Goal: Task Accomplishment & Management: Complete application form

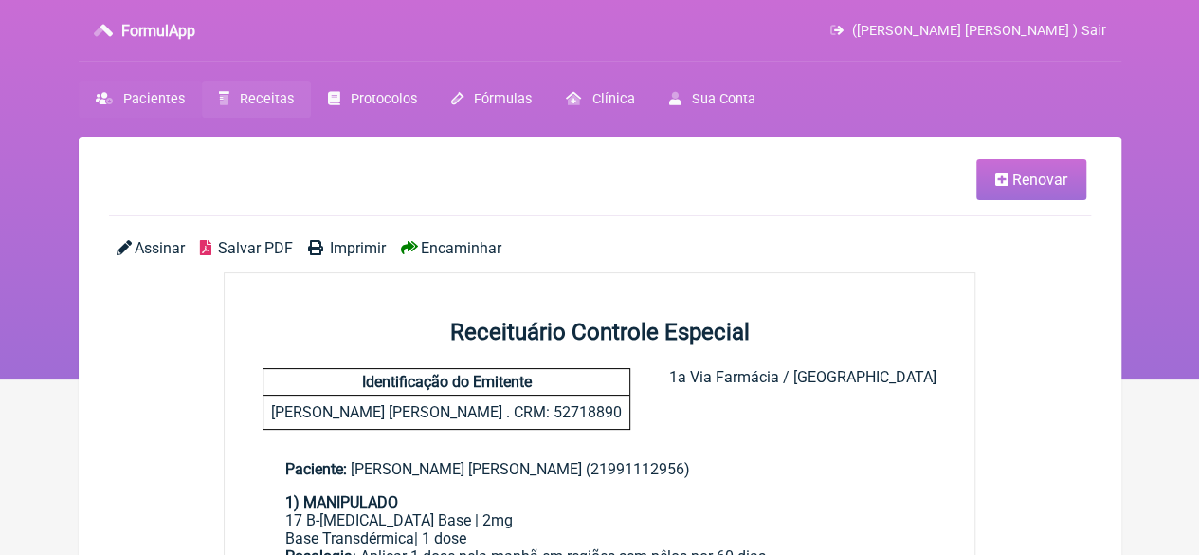
click at [154, 98] on span "Pacientes" at bounding box center [154, 99] width 62 height 16
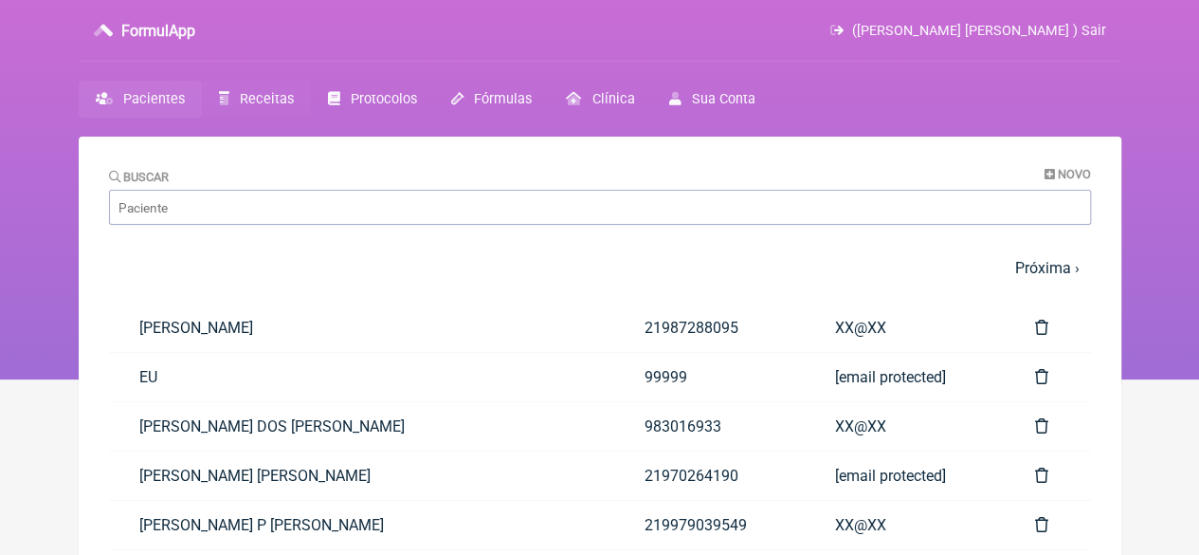
click at [254, 100] on span "Receitas" at bounding box center [267, 99] width 54 height 16
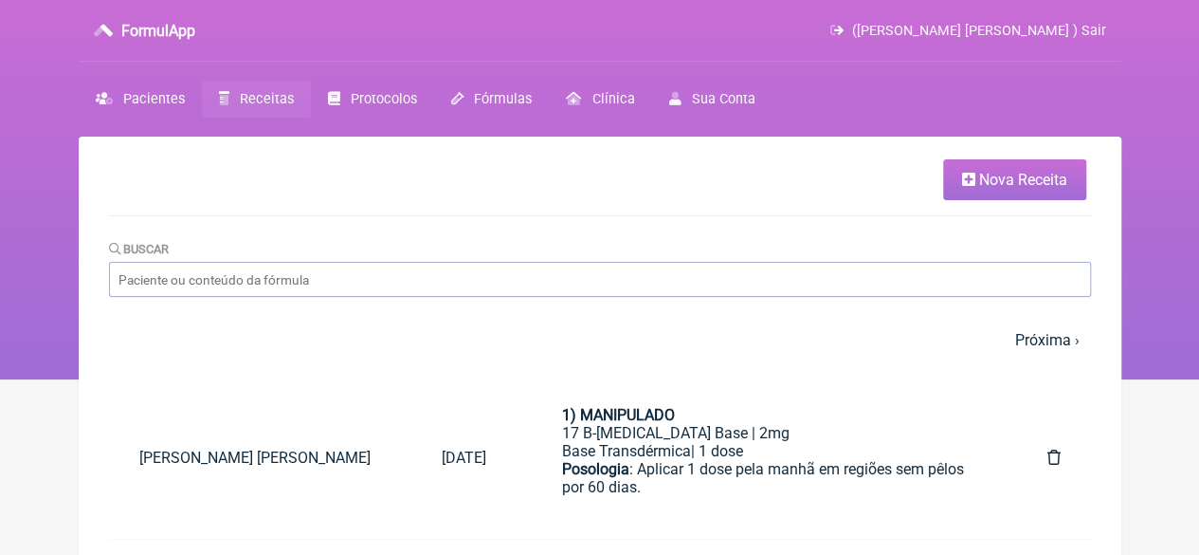
click at [1001, 172] on span "Nova Receita" at bounding box center [1023, 180] width 88 height 18
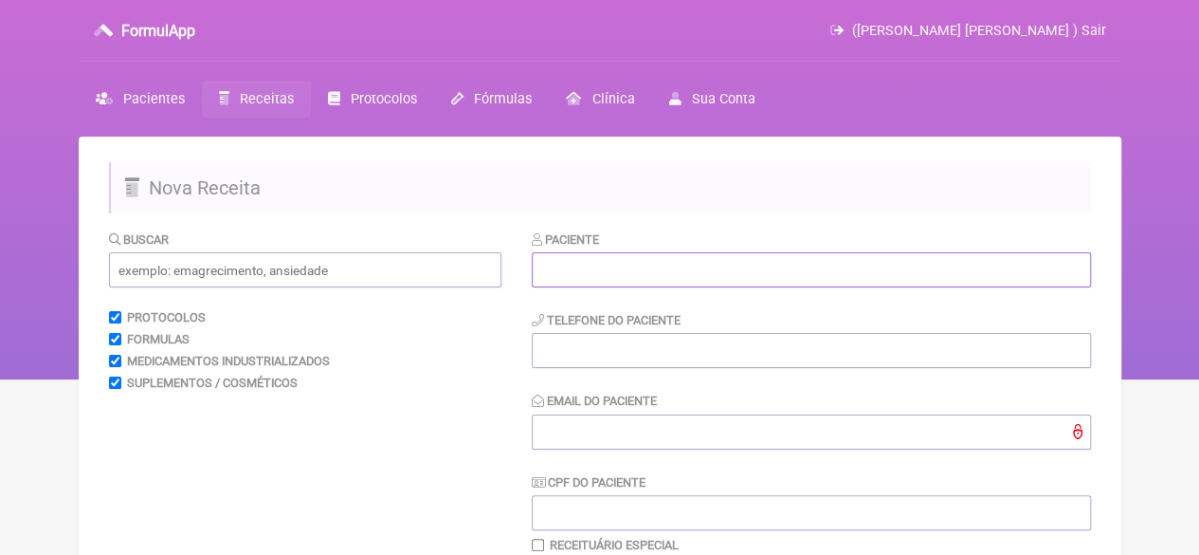
click at [693, 265] on input "text" at bounding box center [811, 269] width 559 height 35
paste input "MARILIA ANDRADE DA COSTA"
type input "MARILIA ANDRADE DA COSTA"
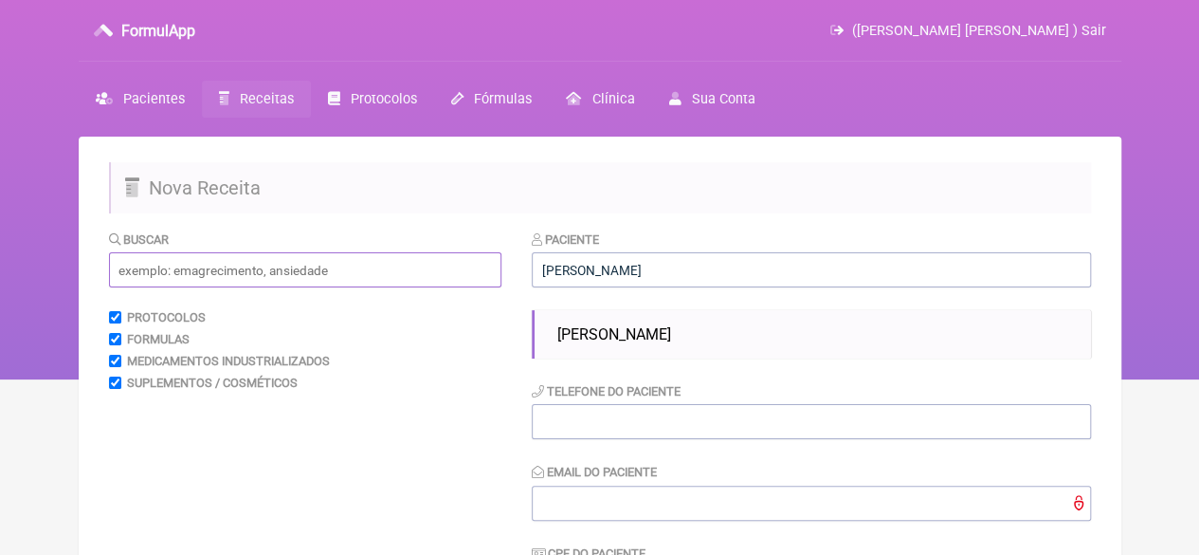
click at [347, 270] on input "text" at bounding box center [305, 269] width 393 height 35
drag, startPoint x: 622, startPoint y: 335, endPoint x: 458, endPoint y: 340, distance: 164.1
click at [619, 335] on span "MARILIA ANDRADE DA COSTA" at bounding box center [614, 334] width 114 height 18
type input "21988188494"
type input "X@X"
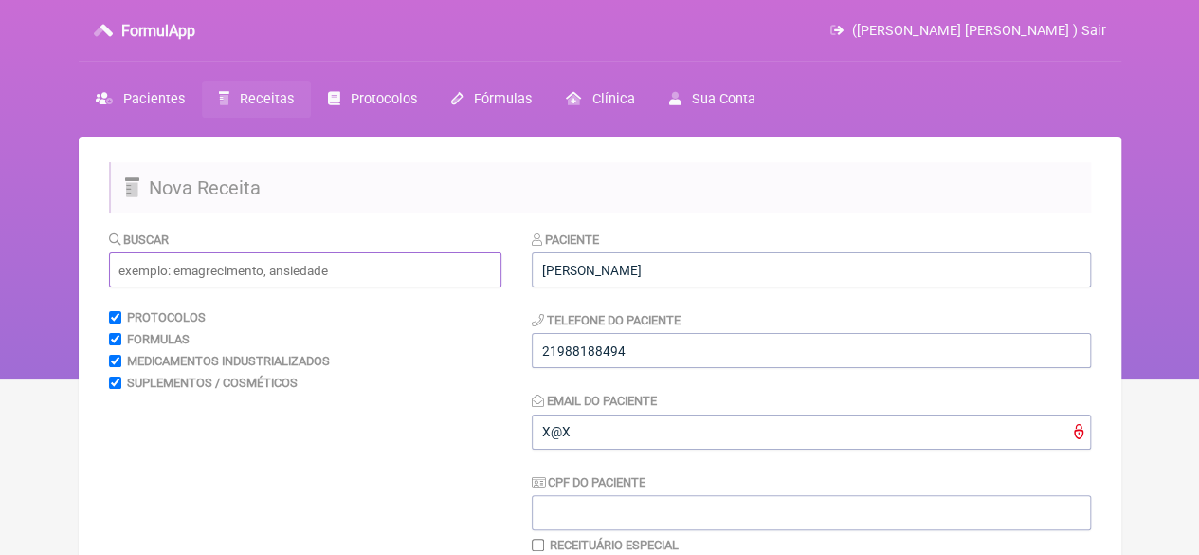
click at [294, 280] on input "text" at bounding box center [305, 269] width 393 height 35
click at [149, 270] on input "MOUJARO" at bounding box center [305, 269] width 393 height 35
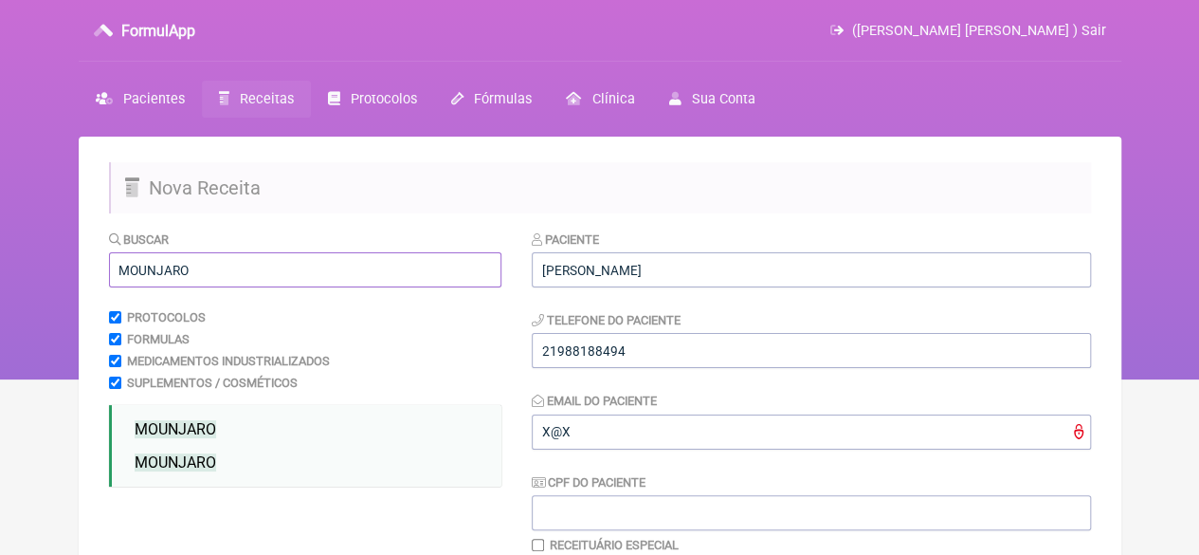
click at [216, 279] on input "MOUNJARO" at bounding box center [305, 269] width 393 height 35
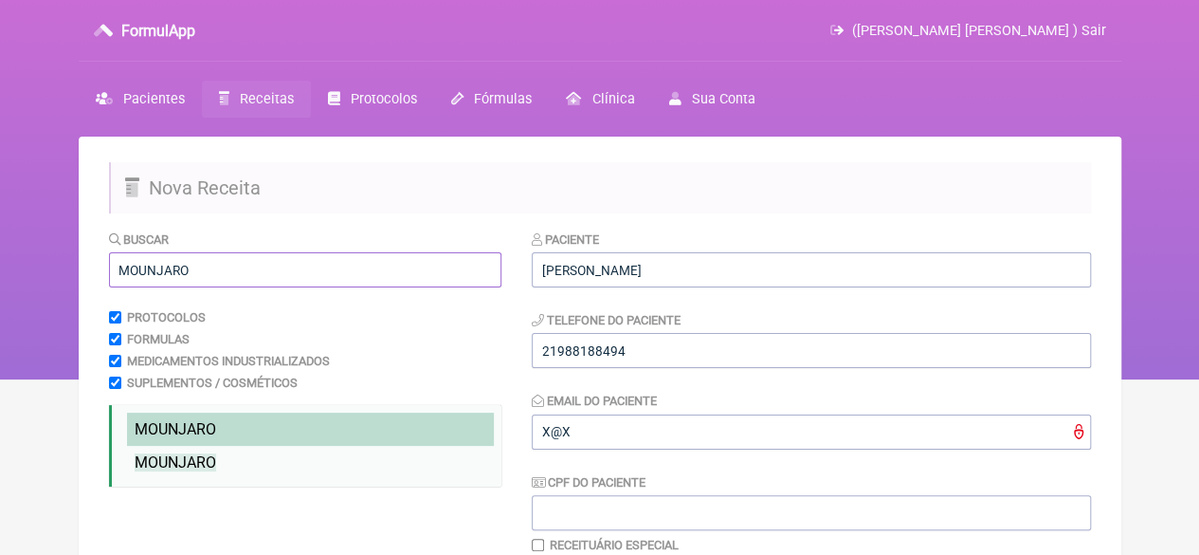
type input "MOUNJARO"
click at [196, 435] on span "MOUNJARO" at bounding box center [176, 429] width 82 height 18
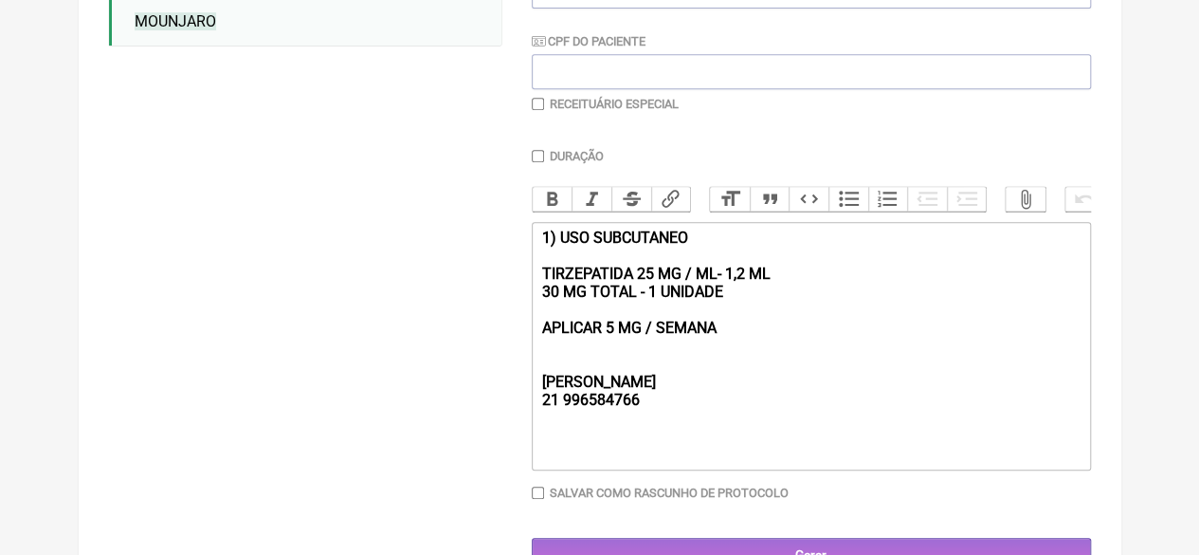
scroll to position [508, 0]
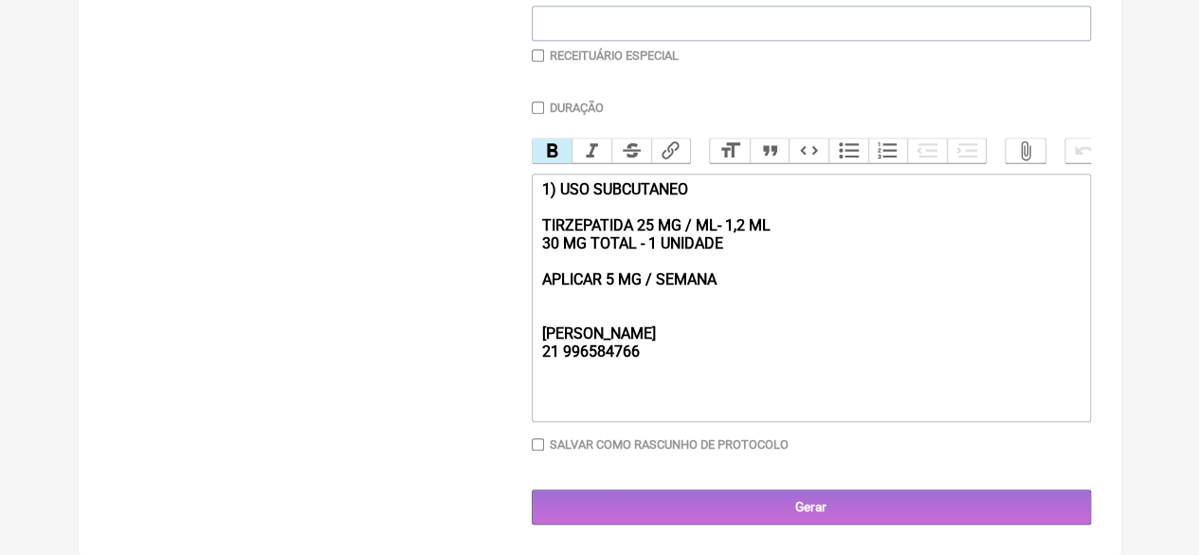
drag, startPoint x: 734, startPoint y: 242, endPoint x: 506, endPoint y: 240, distance: 227.5
click at [506, 240] on form "Buscar MOUNJARO Protocolos Formulas Medicamentos Industrializados Suplementos /…" at bounding box center [600, 132] width 982 height 784
click at [648, 221] on strong "1) USO SUBCUTANEO TIRZEPATIDA 25 MG / ML- 1,2 ML APLICAR 5 MG / SEMANA REBECCA …" at bounding box center [655, 270] width 228 height 180
drag, startPoint x: 740, startPoint y: 220, endPoint x: 720, endPoint y: 223, distance: 20.1
click at [720, 223] on strong "1) USO SUBCUTANEO TIRZEPATIDA 26MG / ML- 1,2 ML APLICAR 5 MG / SEMANA REBECCA 2…" at bounding box center [653, 270] width 225 height 180
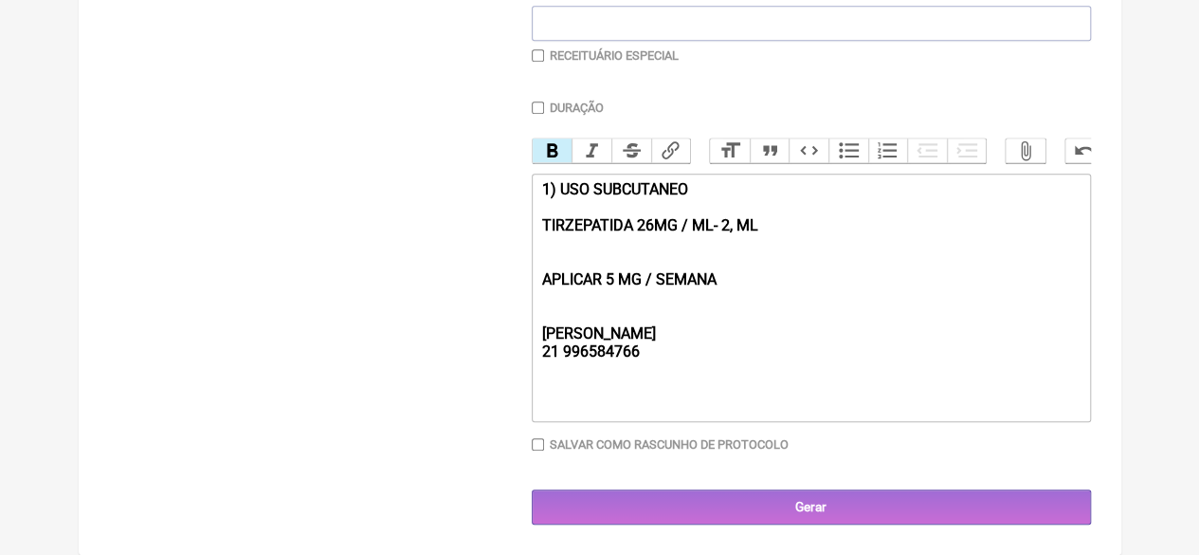
type trix-editor "<div><strong>1) USO SUBCUTANEO&nbsp;<br><br>TIRZEPATIDA 26MG / ML- 2,4 ML&nbsp;…"
click at [877, 308] on div "1) USO SUBCUTANEO TIRZEPATIDA 26MG / ML- 2,4 ML APLICAR 5 MG / SEMANA REBECCA 2…" at bounding box center [810, 270] width 539 height 180
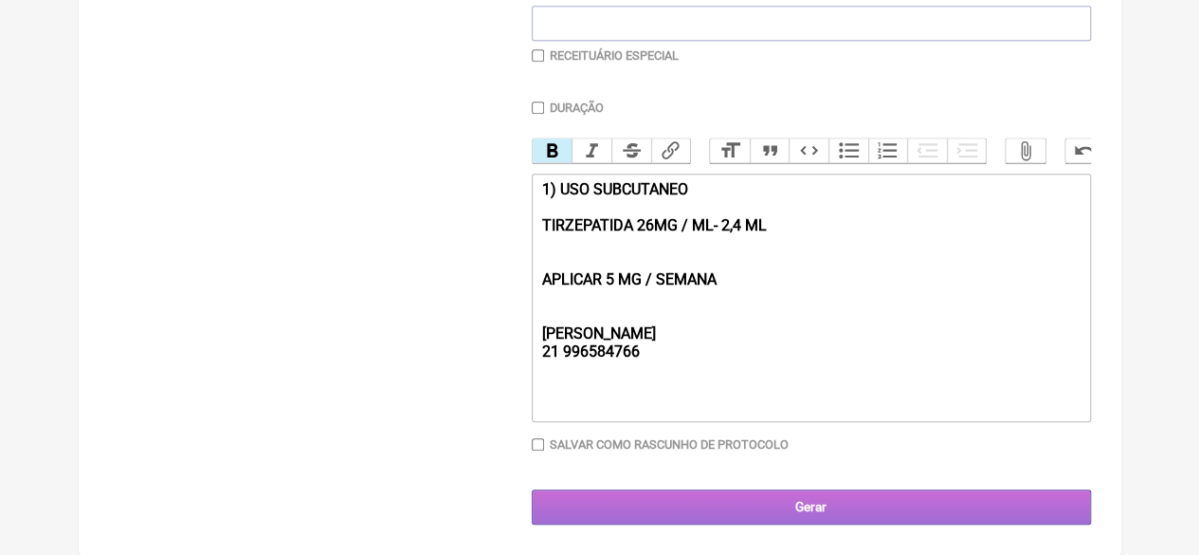
click at [759, 516] on input "Gerar" at bounding box center [811, 506] width 559 height 35
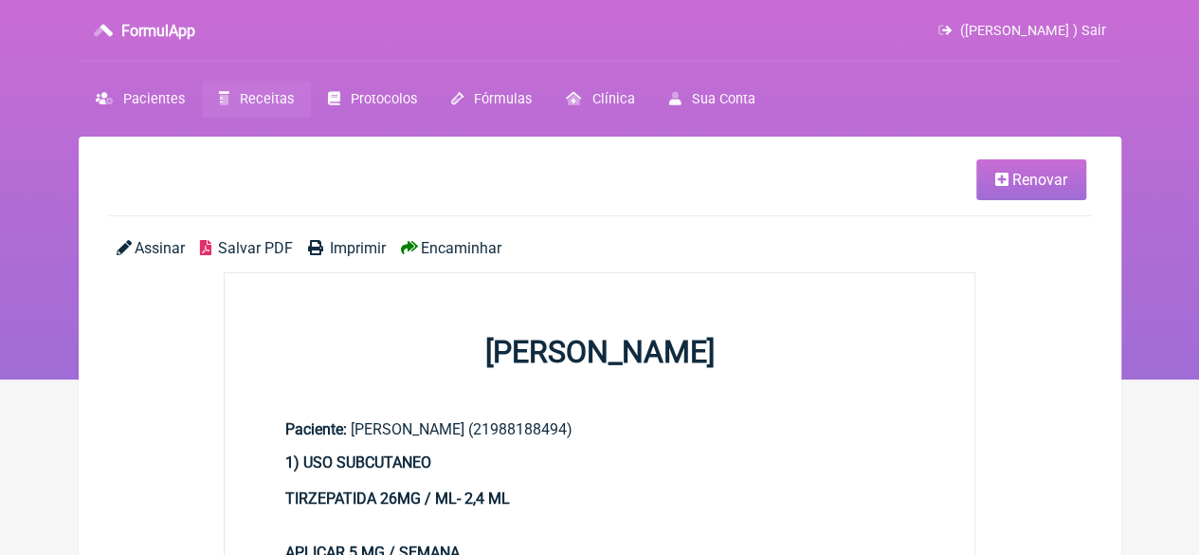
click at [332, 242] on span "Imprimir" at bounding box center [358, 248] width 56 height 18
click at [255, 103] on span "Receitas" at bounding box center [267, 99] width 54 height 16
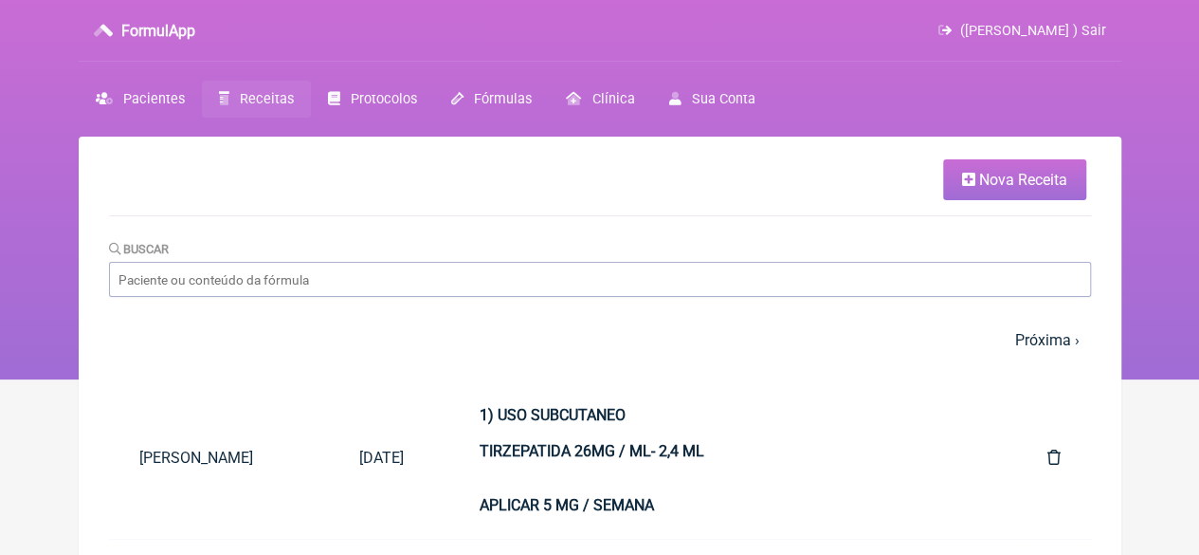
click at [967, 181] on icon at bounding box center [968, 179] width 13 height 15
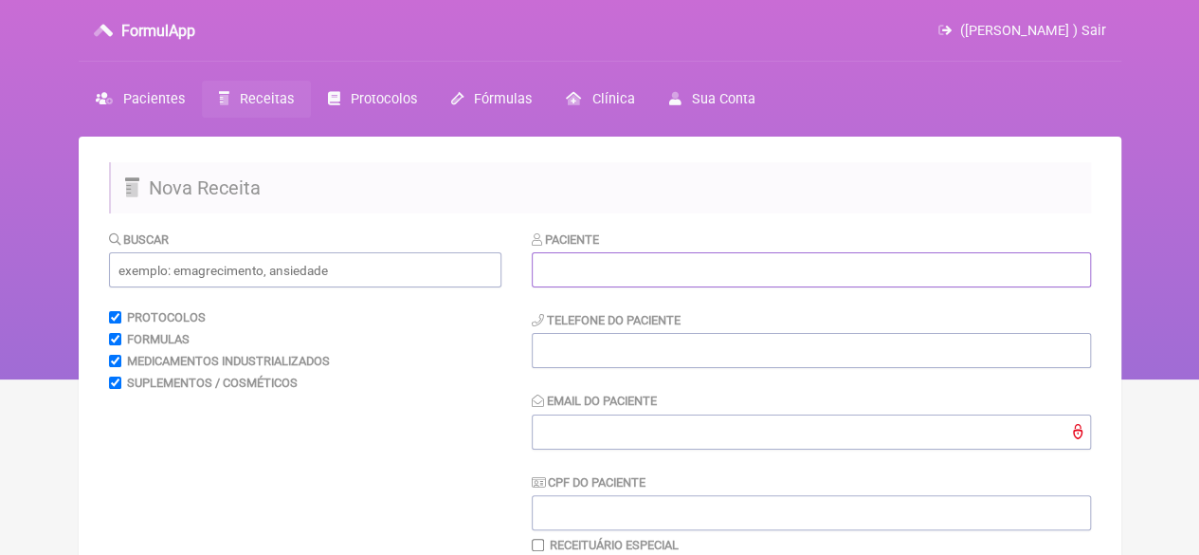
click at [568, 270] on input "text" at bounding box center [811, 269] width 559 height 35
paste input "MARCIA CARVALHO PINTO"
type input "MARCIA CARVALHO PINTO"
click at [560, 348] on input "tel" at bounding box center [811, 350] width 559 height 35
type input "21"
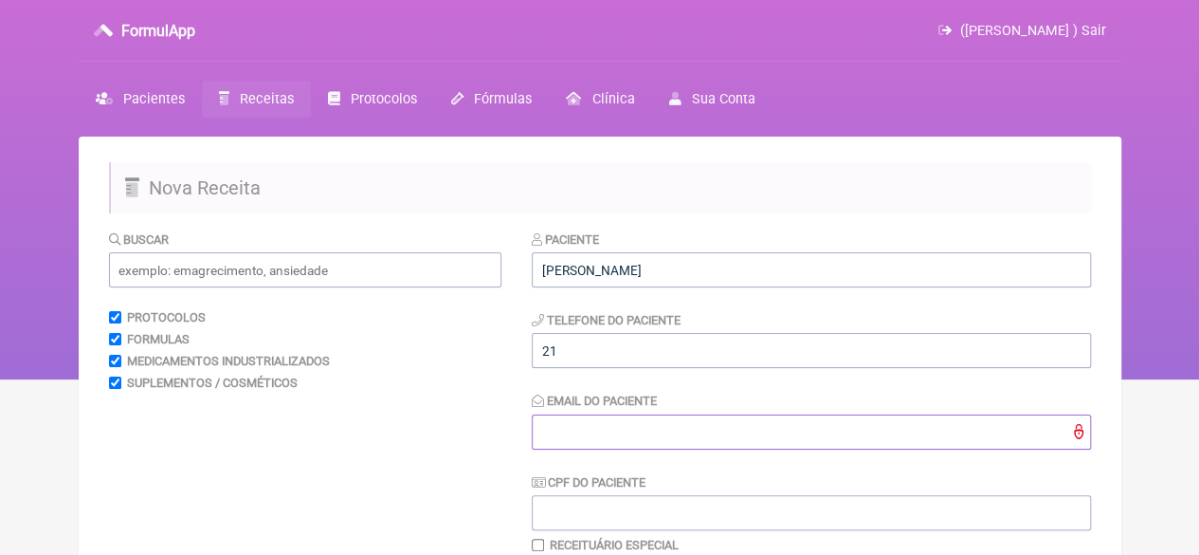
click at [548, 433] on input "Email do Paciente" at bounding box center [811, 431] width 559 height 35
type input "X@X"
click at [320, 272] on input "text" at bounding box center [305, 269] width 393 height 35
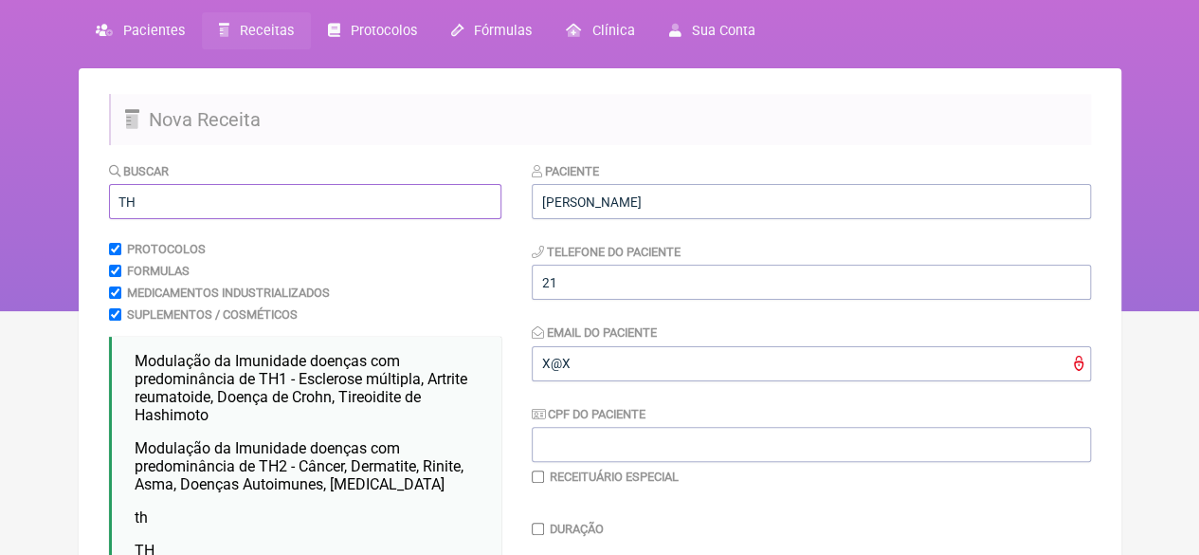
scroll to position [379, 0]
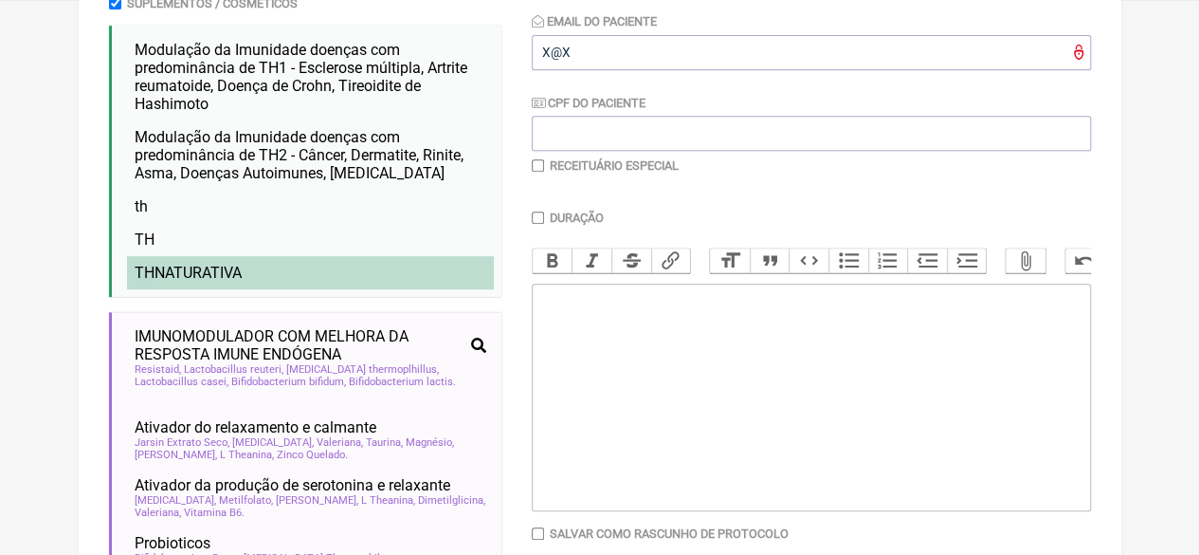
type input "TH"
click at [214, 278] on span "TH NATURATIVA" at bounding box center [188, 273] width 107 height 18
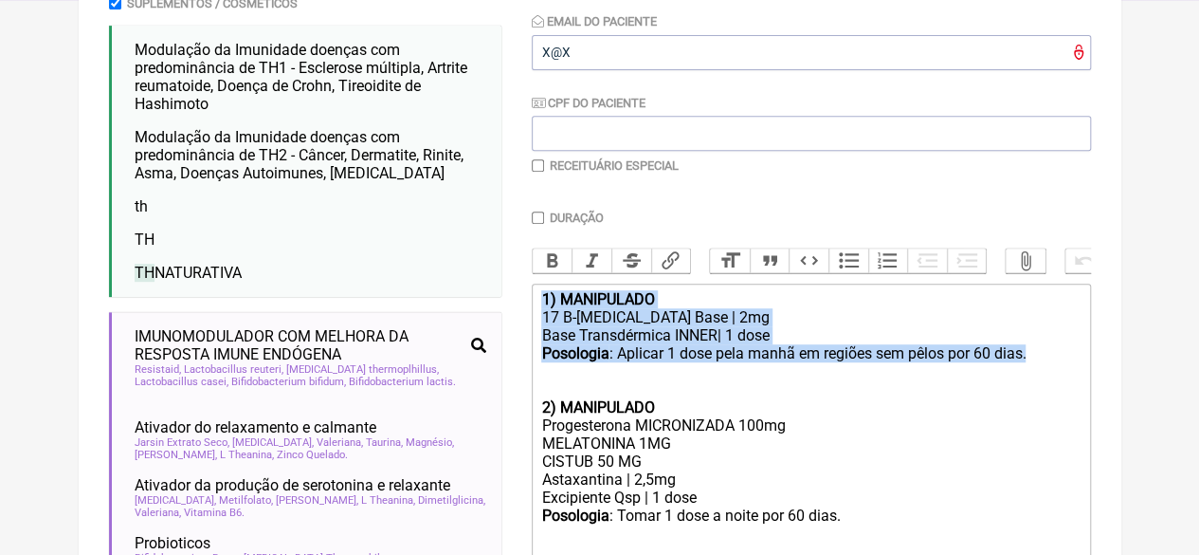
drag, startPoint x: 1018, startPoint y: 368, endPoint x: 435, endPoint y: 317, distance: 585.3
click at [435, 317] on form "Buscar TH Protocolos Formulas Medicamentos Industrializados Suplementos / Cosmé…" at bounding box center [600, 444] width 982 height 1189
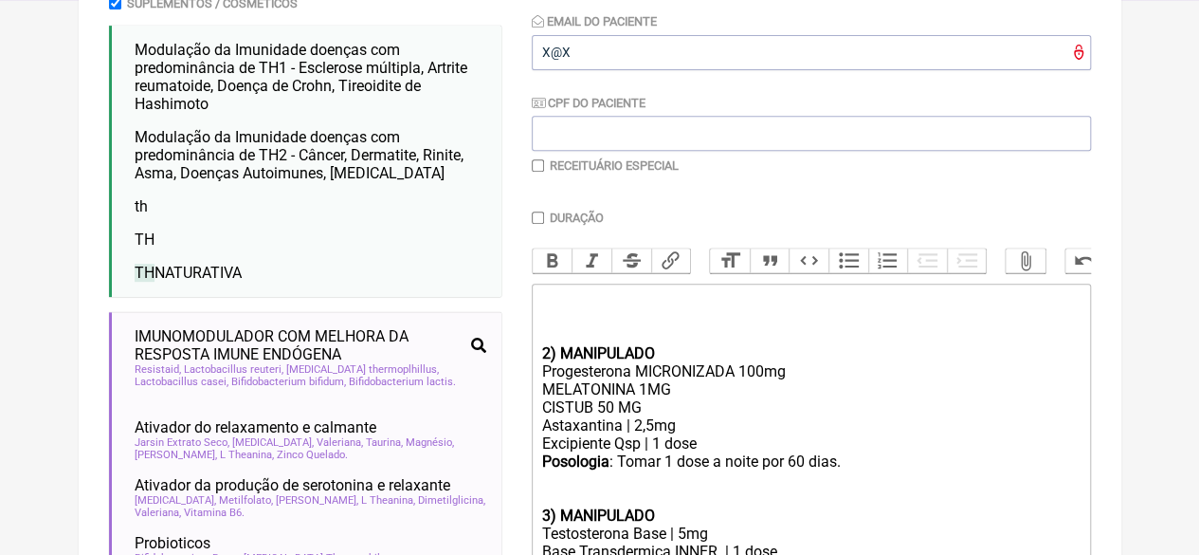
scroll to position [664, 0]
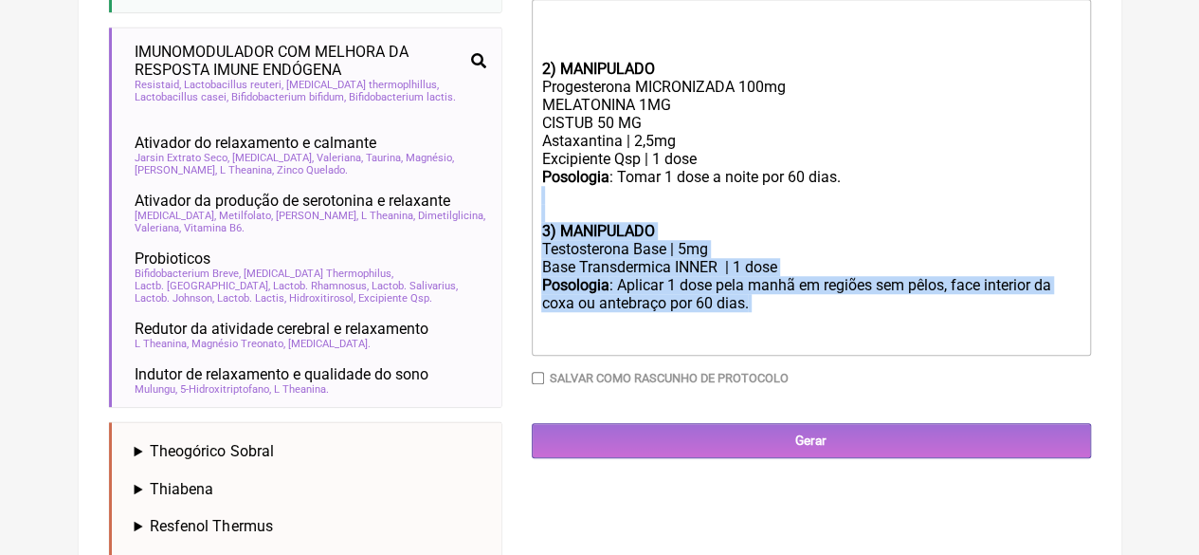
drag, startPoint x: 748, startPoint y: 331, endPoint x: 525, endPoint y: 234, distance: 242.9
click at [525, 234] on form "Buscar TH Protocolos Formulas Medicamentos Industrializados Suplementos / Cosmé…" at bounding box center [600, 160] width 982 height 1189
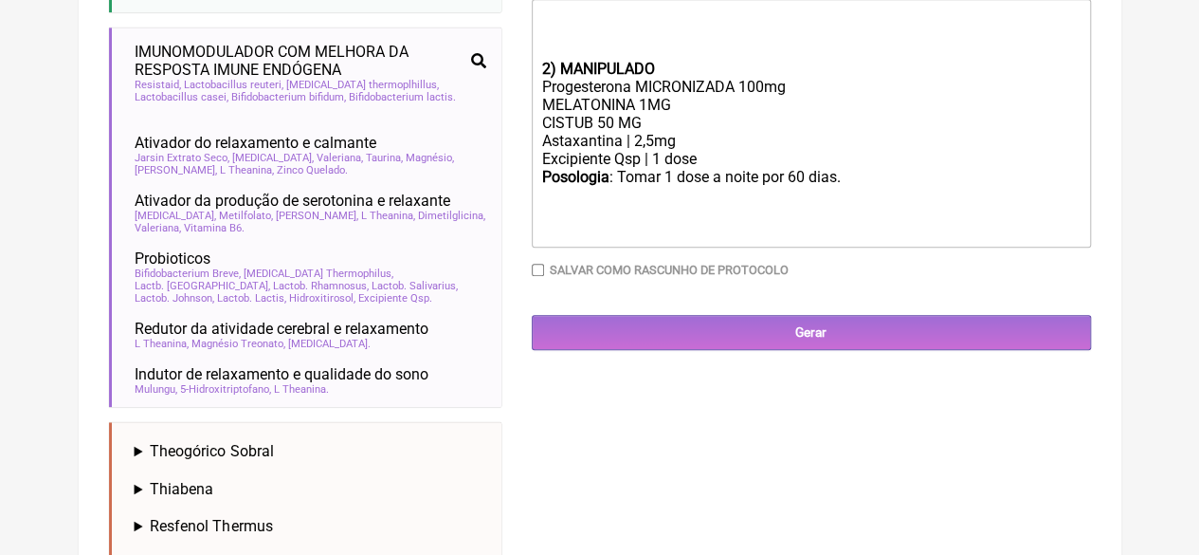
drag, startPoint x: 651, startPoint y: 139, endPoint x: 484, endPoint y: 134, distance: 167.0
click at [484, 134] on form "Buscar TH Protocolos Formulas Medicamentos Industrializados Suplementos / Cosmé…" at bounding box center [600, 160] width 982 height 1189
type trix-editor "<div><br><br><br></div><div><strong>2) MANIPULADO</strong></div><div>Progestero…"
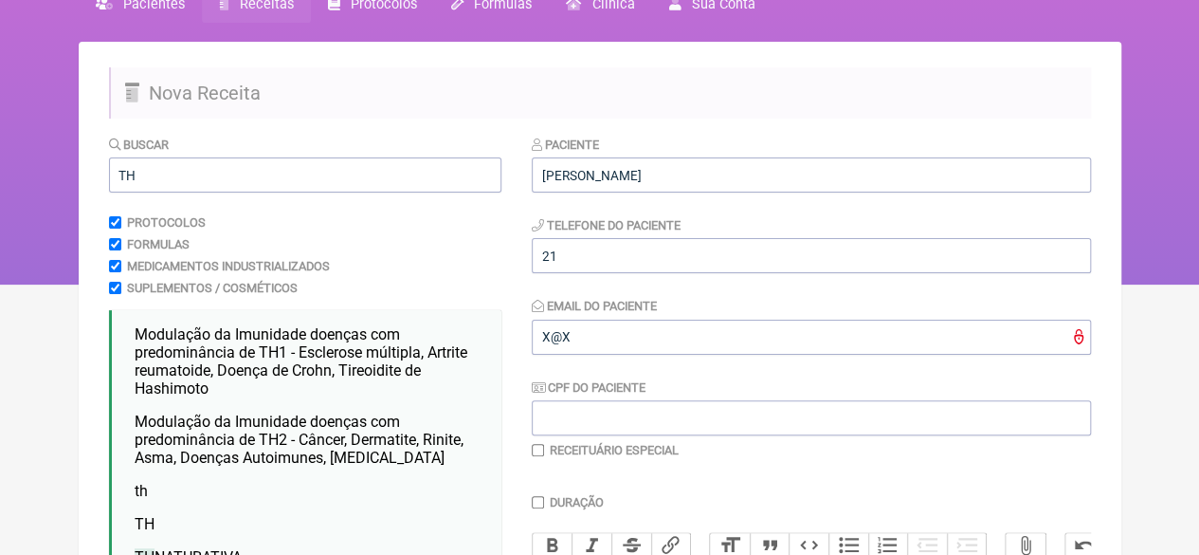
scroll to position [95, 0]
drag, startPoint x: 152, startPoint y: 175, endPoint x: 18, endPoint y: 187, distance: 134.2
click at [19, 186] on div "FormulApp (Flavio Caldas Caetano ) Sair Pacientes Receitas Protocolos Fórmulas …" at bounding box center [599, 94] width 1199 height 379
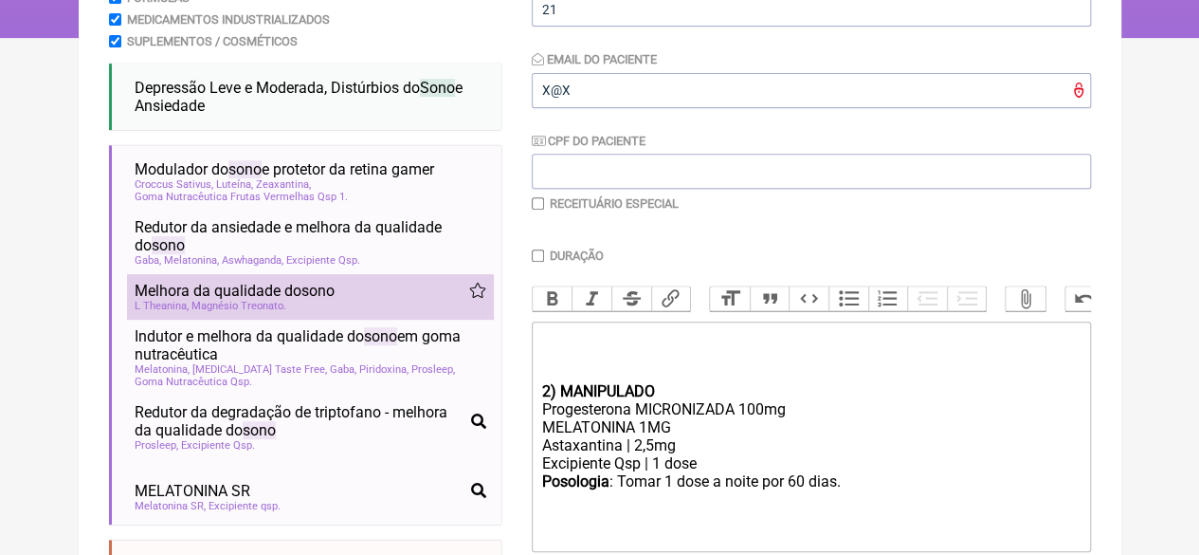
scroll to position [379, 0]
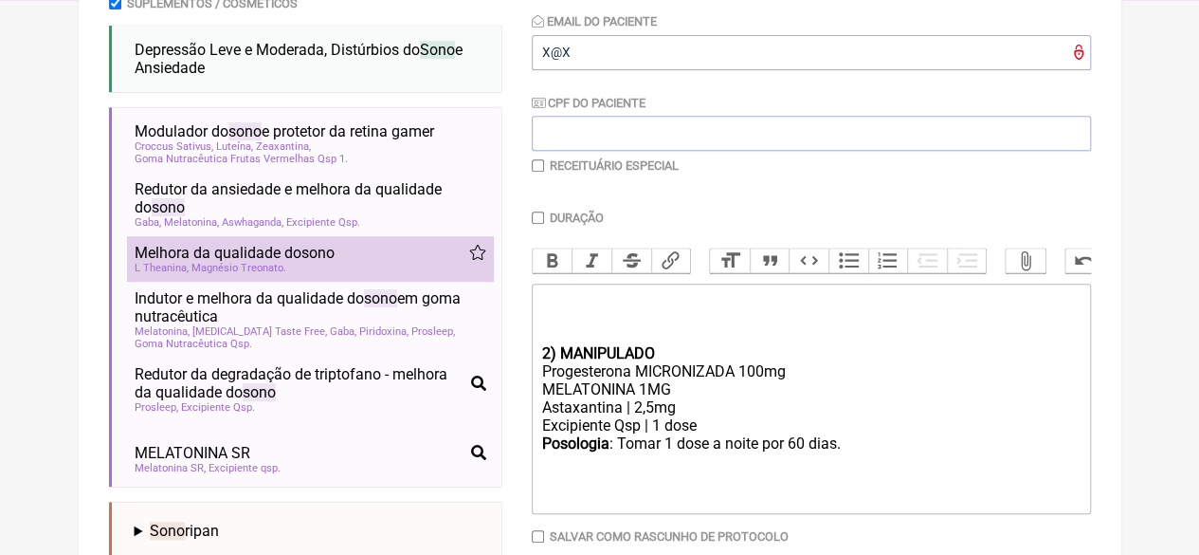
type input "SONO"
click at [320, 262] on span "sono" at bounding box center [317, 253] width 33 height 18
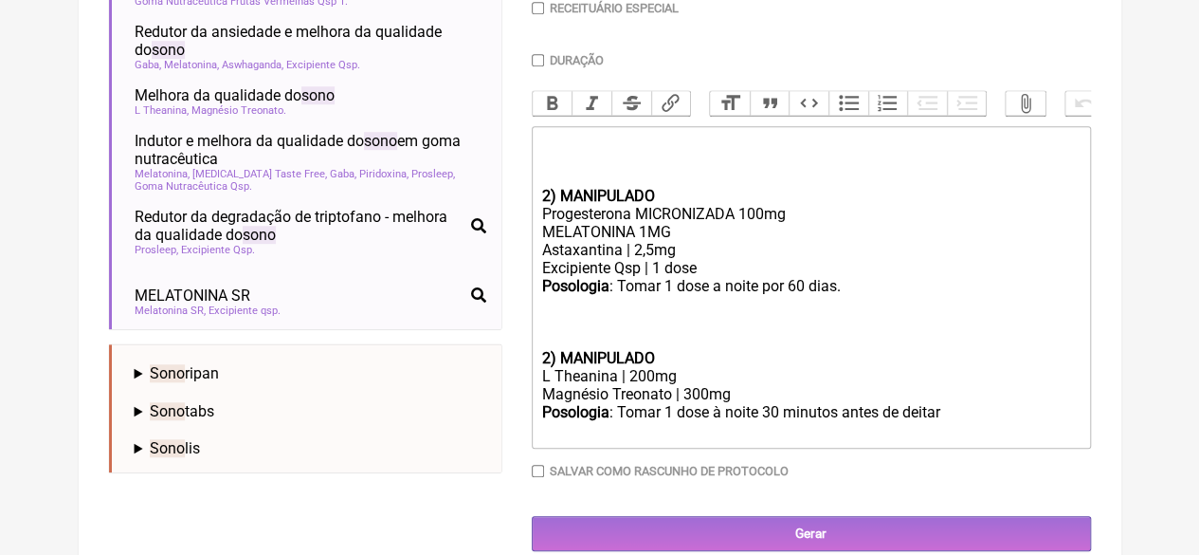
scroll to position [548, 0]
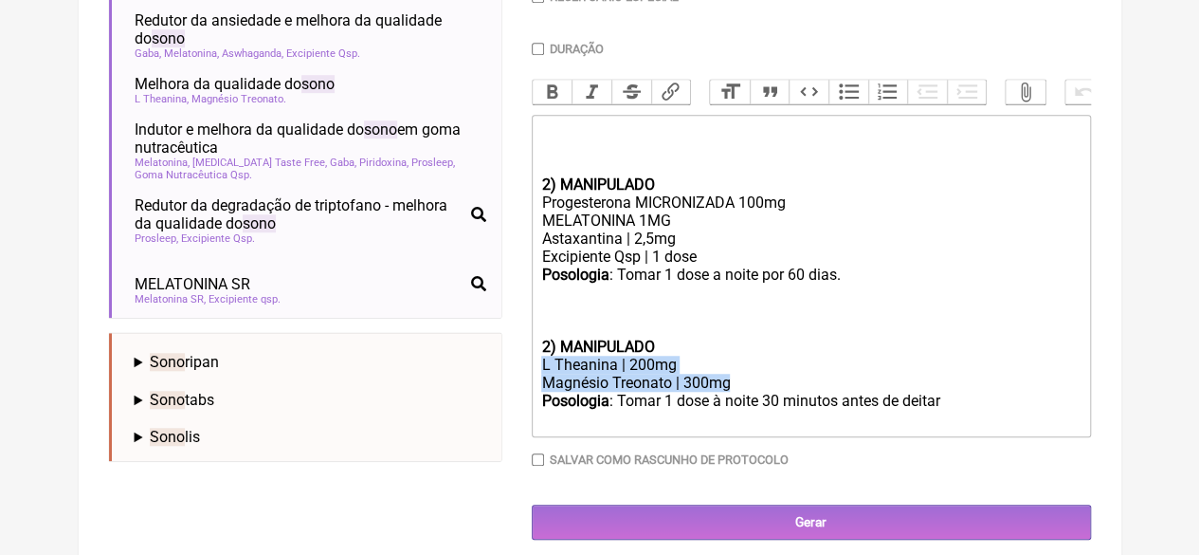
drag, startPoint x: 736, startPoint y: 405, endPoint x: 531, endPoint y: 386, distance: 205.7
click at [532, 386] on trix-editor "2) MANIPULADO Progesterona MICRONIZADA 100mg MELATONINA 1MG Astaxantina | 2,5mg…" at bounding box center [811, 276] width 559 height 322
copy trix-editor "L Theanina | 200mg Magnésio Treonato | 300mg"
click at [687, 247] on div "Progesterona MICRONIZADA 100mg MELATONINA 1MG Astaxantina | 2,5mg" at bounding box center [810, 220] width 539 height 54
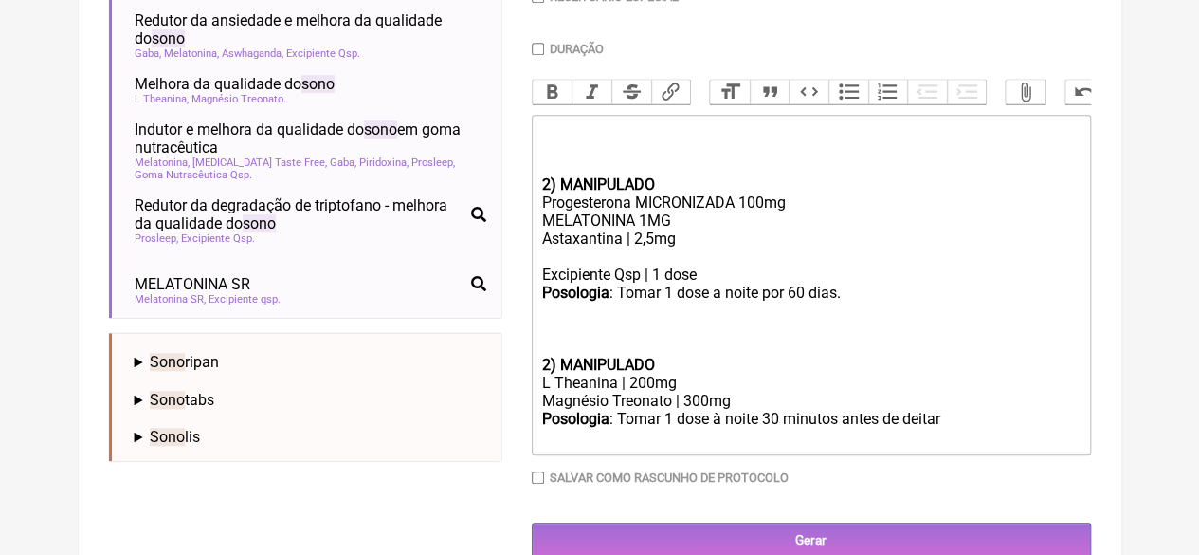
paste trix-editor "L Theanina | 200mg</div><div>Magnésio Treonato | 300mg"
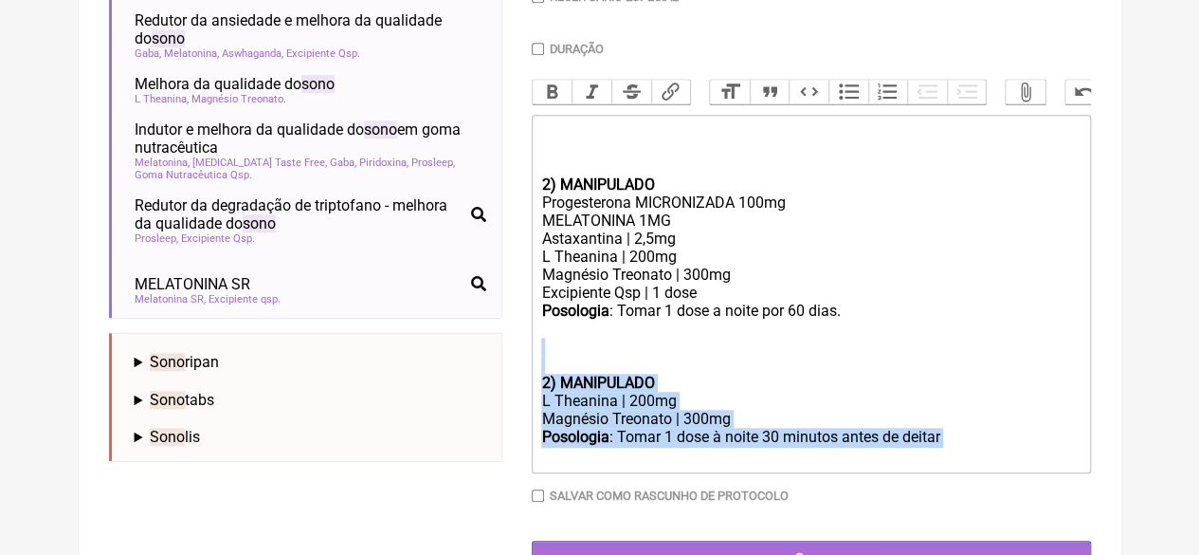
drag, startPoint x: 964, startPoint y: 461, endPoint x: 535, endPoint y: 387, distance: 435.8
click at [535, 387] on trix-editor "2) MANIPULADO Progesterona MICRONIZADA 100mg MELATONINA 1MG Astaxantina | 2,5mg…" at bounding box center [811, 294] width 559 height 358
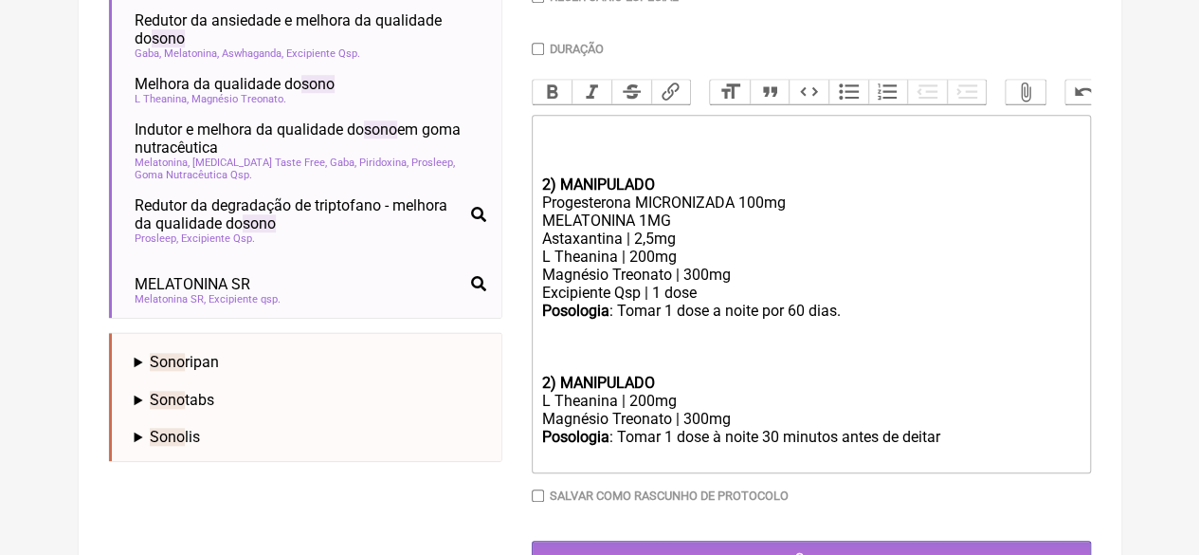
scroll to position [545, 0]
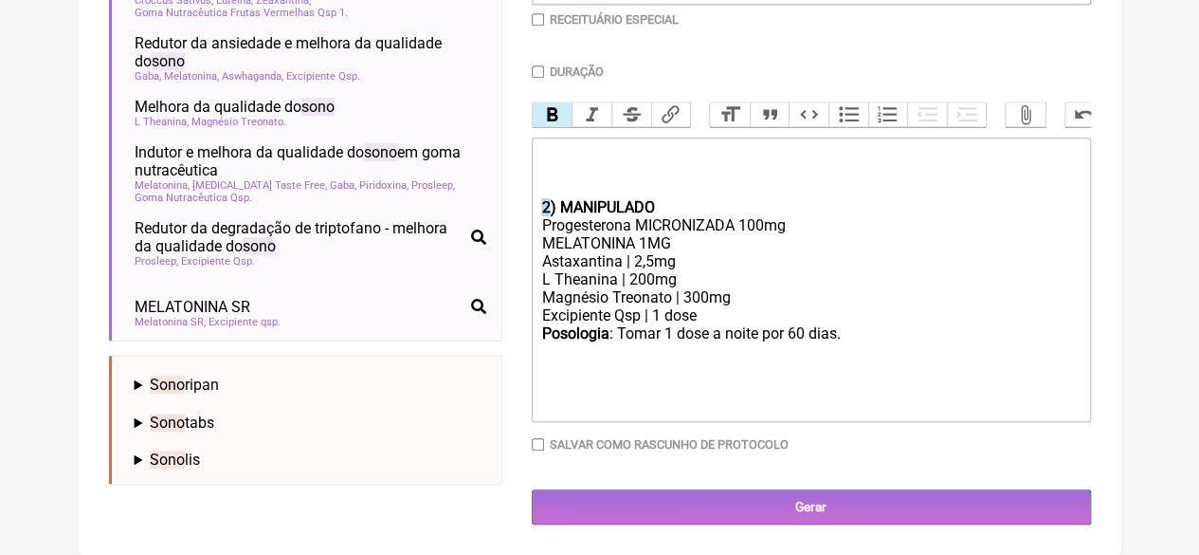
click at [548, 206] on strong "2) MANIPULADO" at bounding box center [597, 207] width 113 height 18
type trix-editor "<div><br><br><br></div><div><strong>1) MANIPULADO</strong></div><div>Progestero…"
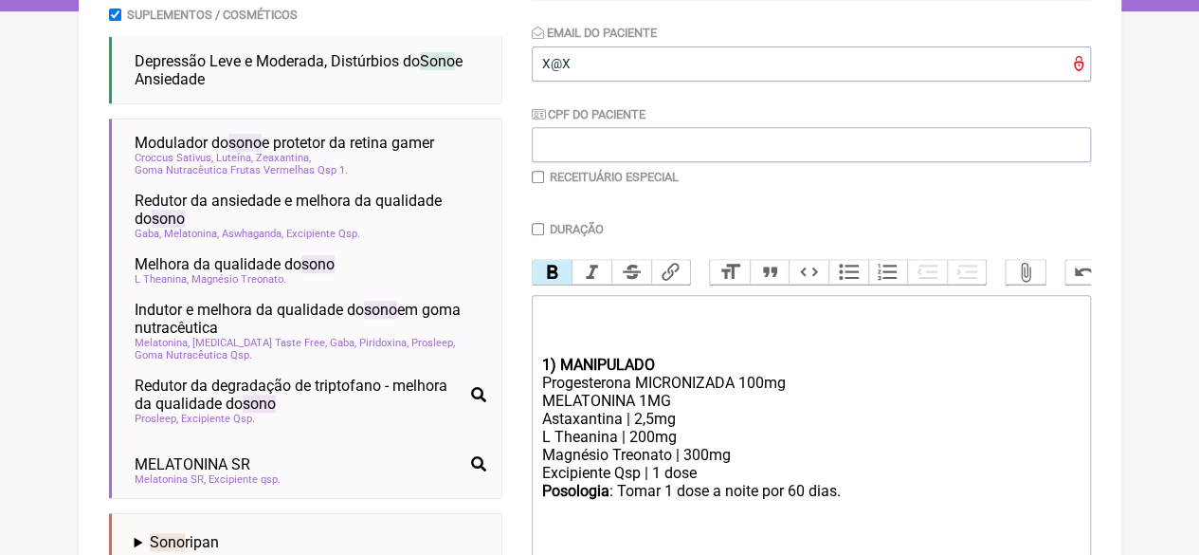
scroll to position [356, 0]
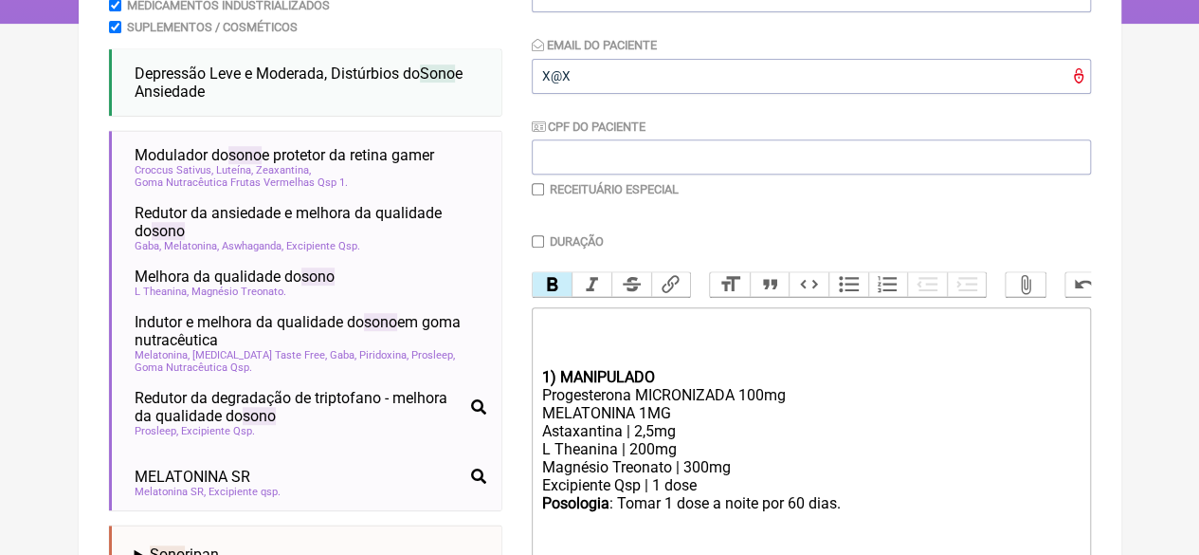
click at [540, 242] on input "Duração" at bounding box center [538, 241] width 12 height 12
checkbox input "true"
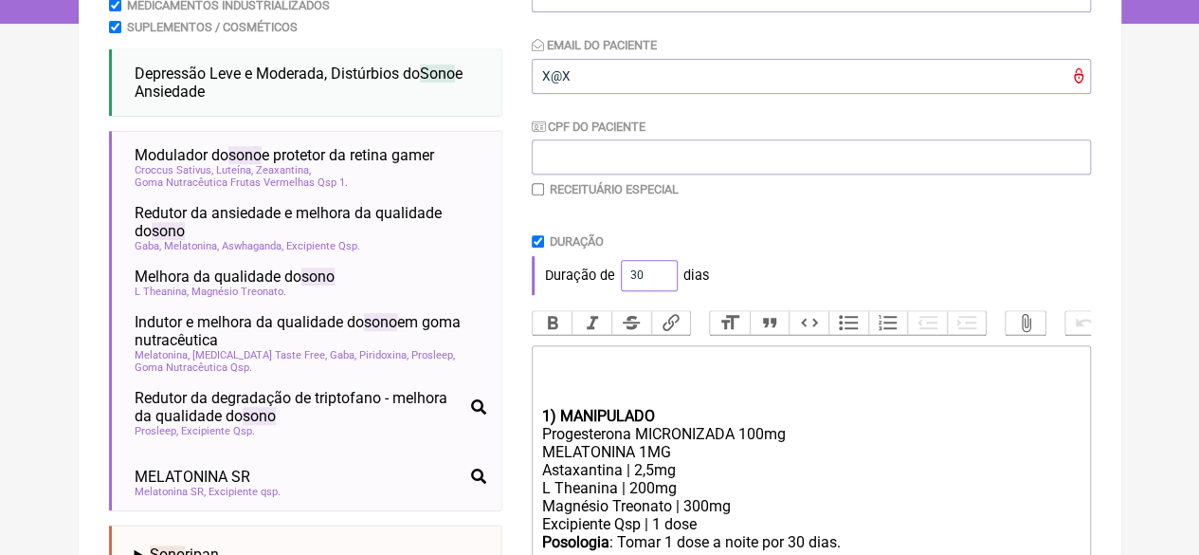
drag, startPoint x: 647, startPoint y: 275, endPoint x: 595, endPoint y: 275, distance: 51.2
click at [595, 275] on div "Duração de 30 dias" at bounding box center [811, 275] width 559 height 38
type input "60"
click at [783, 282] on div "Duração de 60 dias" at bounding box center [811, 275] width 559 height 38
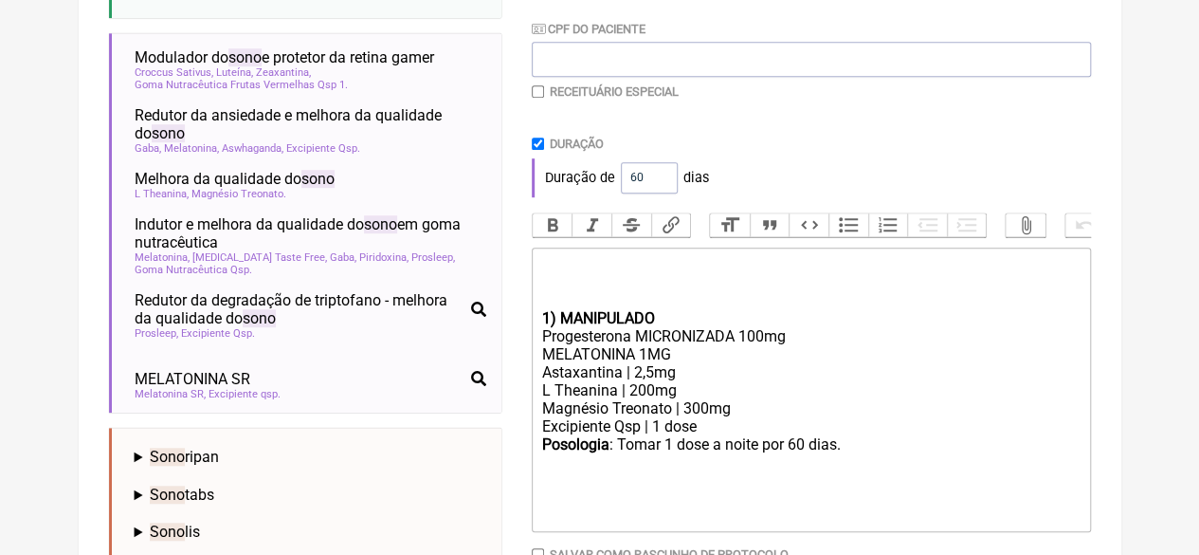
scroll to position [583, 0]
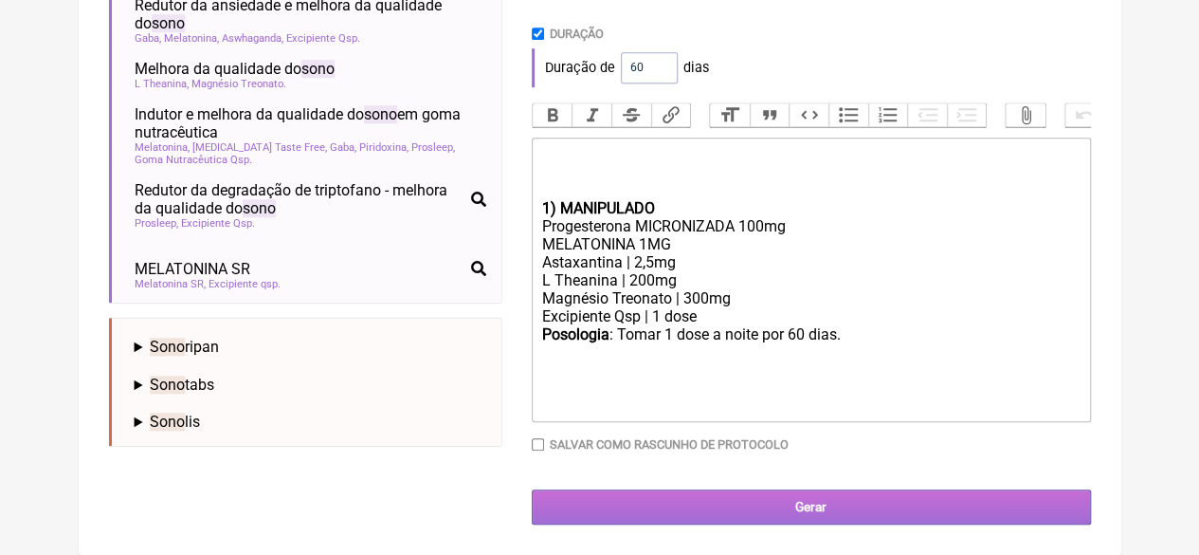
click at [715, 502] on input "Gerar" at bounding box center [811, 506] width 559 height 35
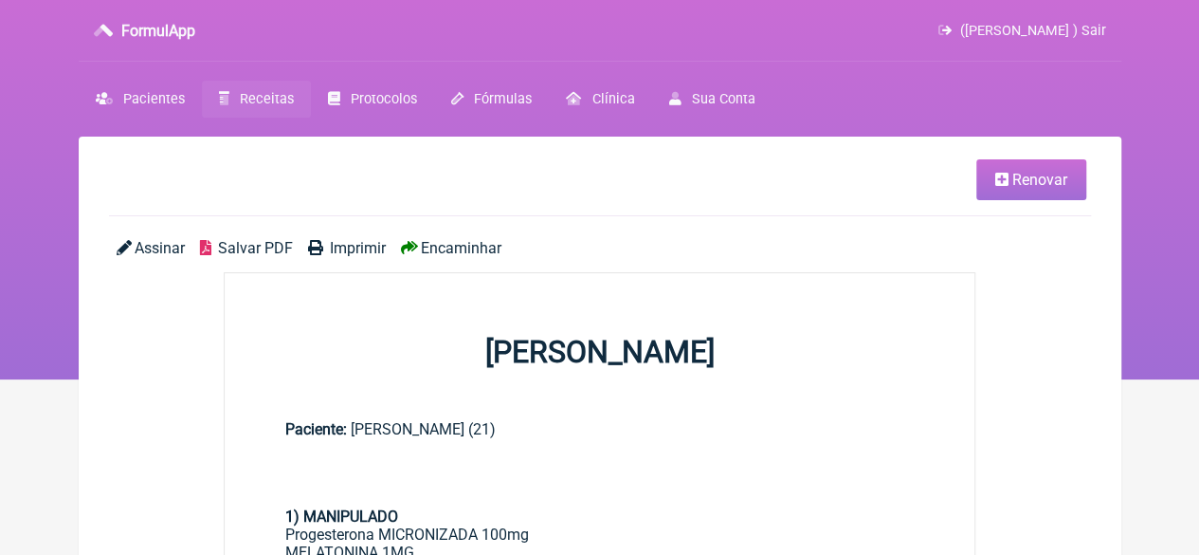
click at [351, 246] on span "Imprimir" at bounding box center [358, 248] width 56 height 18
